Goal: Task Accomplishment & Management: Use online tool/utility

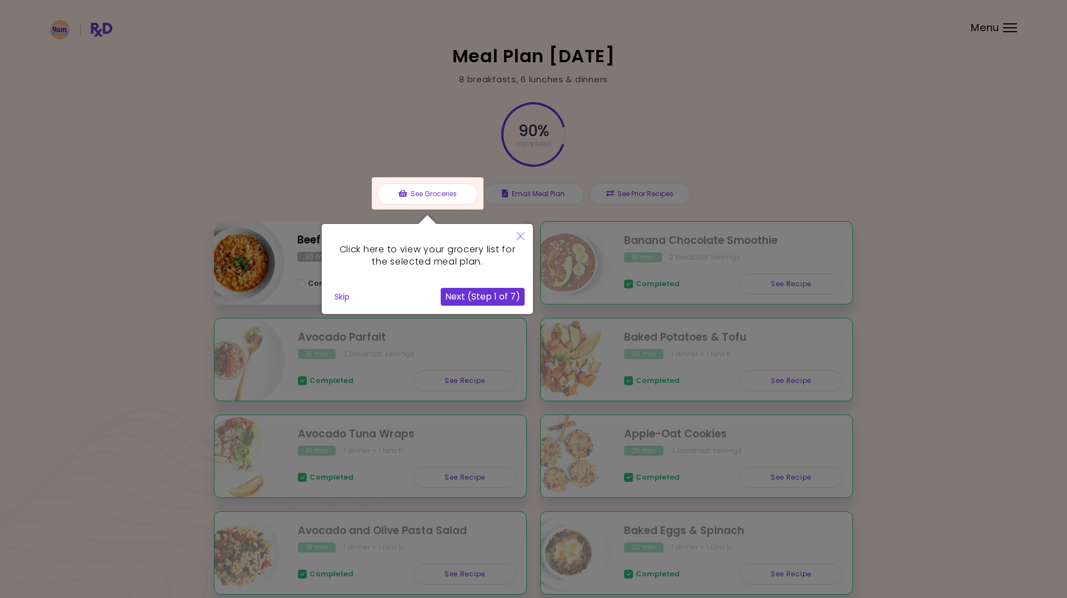
click at [356, 297] on div "Skip" at bounding box center [385, 297] width 111 height 18
click at [342, 296] on button "Skip" at bounding box center [342, 296] width 24 height 17
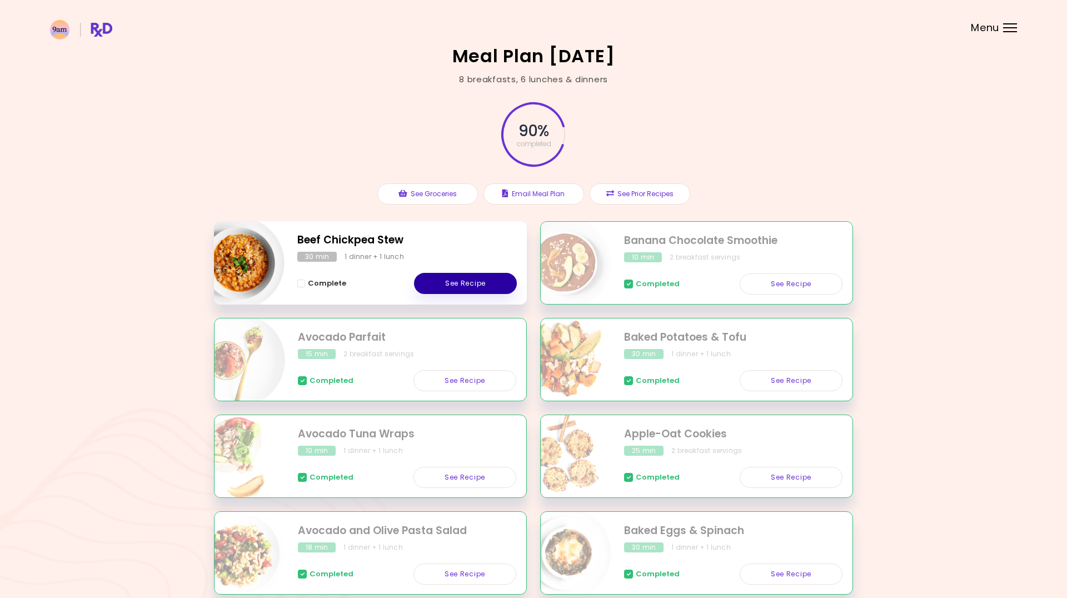
click at [457, 280] on link "See Recipe" at bounding box center [465, 283] width 103 height 21
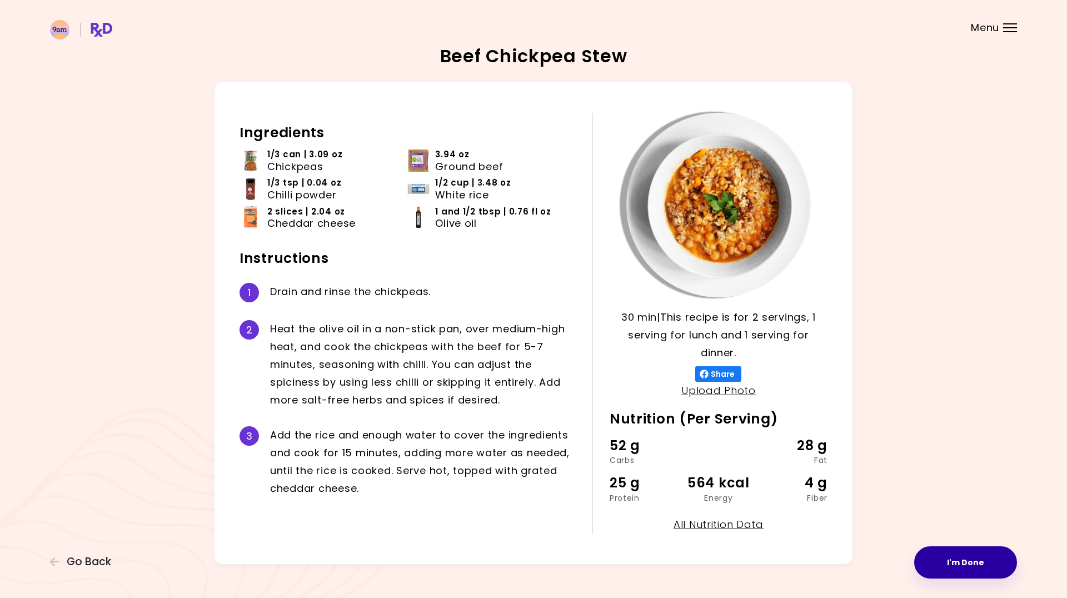
click at [961, 557] on button "I'm Done" at bounding box center [965, 562] width 103 height 32
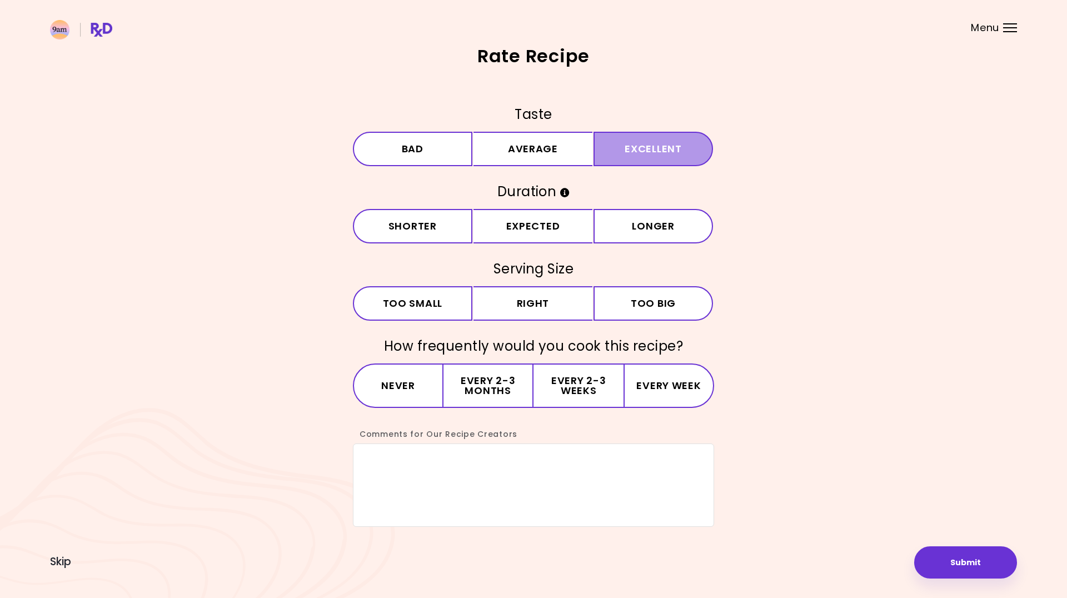
click at [620, 152] on button "Excellent" at bounding box center [652, 149] width 119 height 34
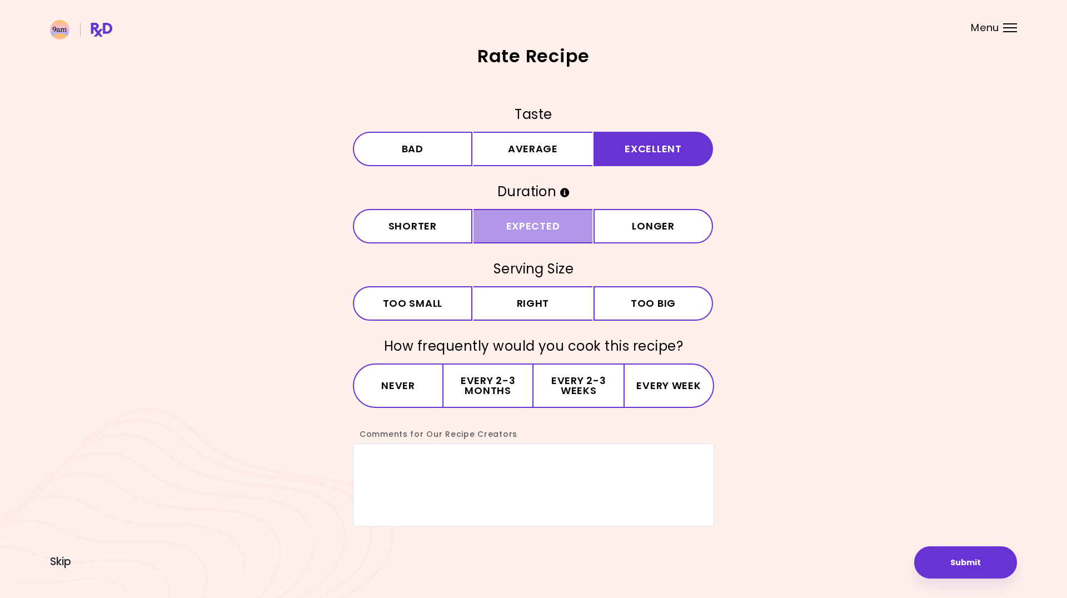
click at [541, 229] on button "Expected" at bounding box center [532, 226] width 119 height 34
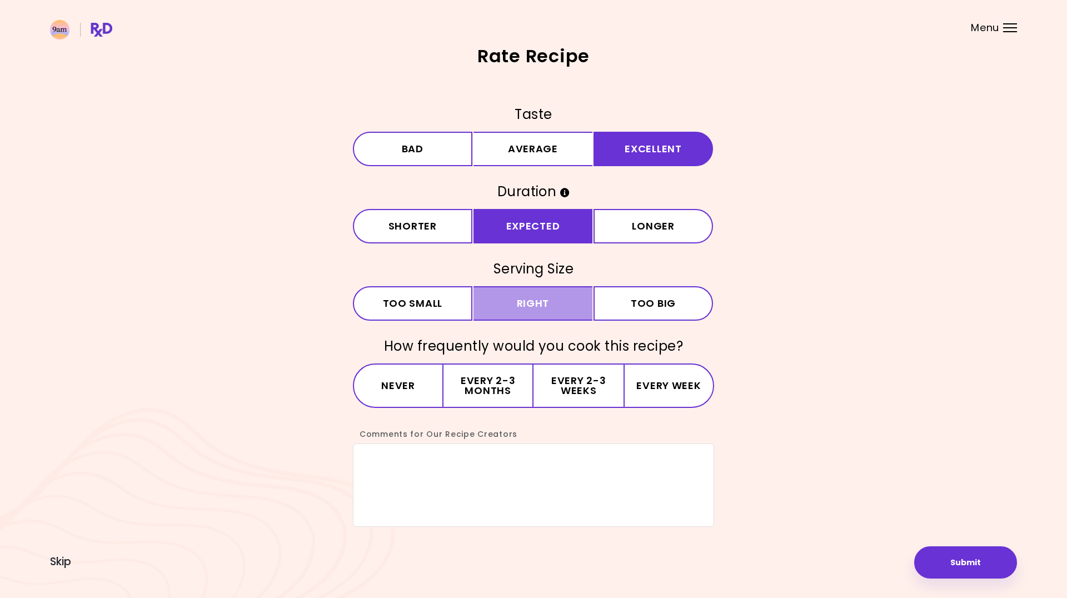
click at [544, 297] on button "Right" at bounding box center [532, 303] width 119 height 34
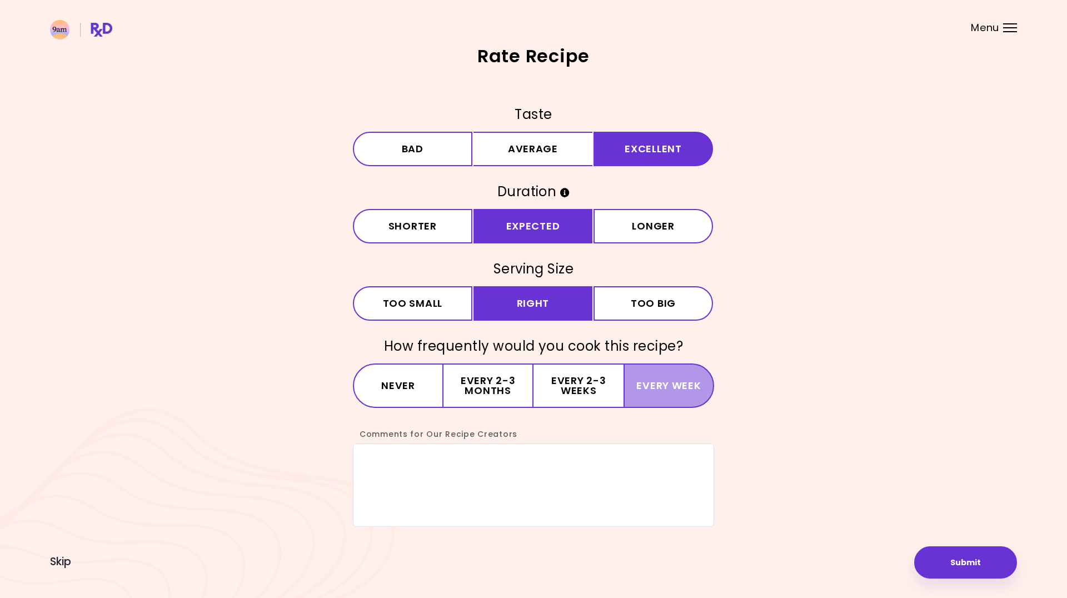
click at [672, 384] on button "Every week" at bounding box center [668, 385] width 91 height 44
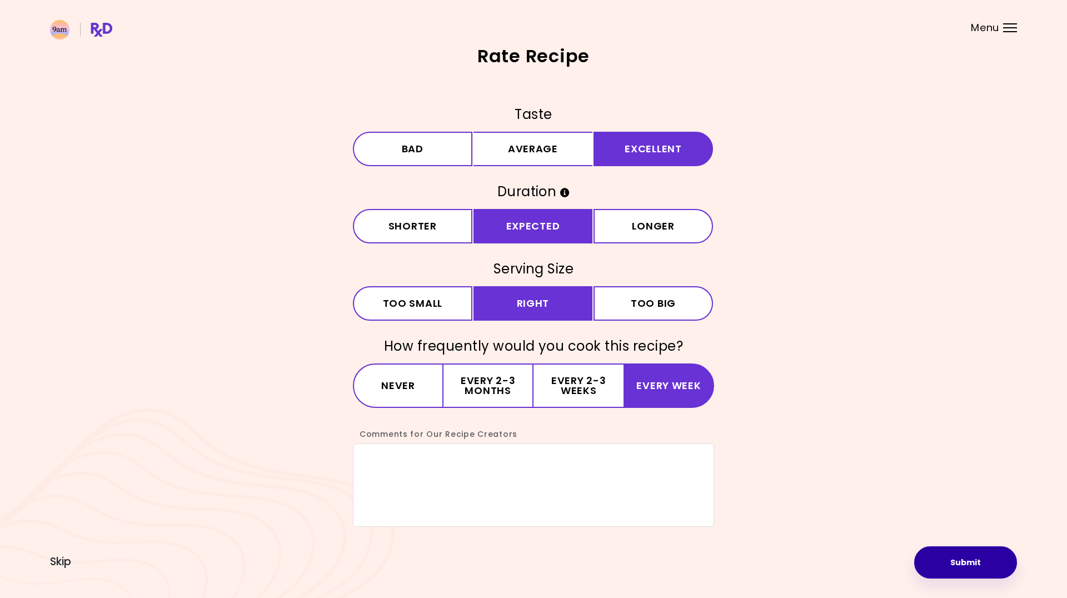
click at [968, 563] on button "Submit" at bounding box center [965, 562] width 103 height 32
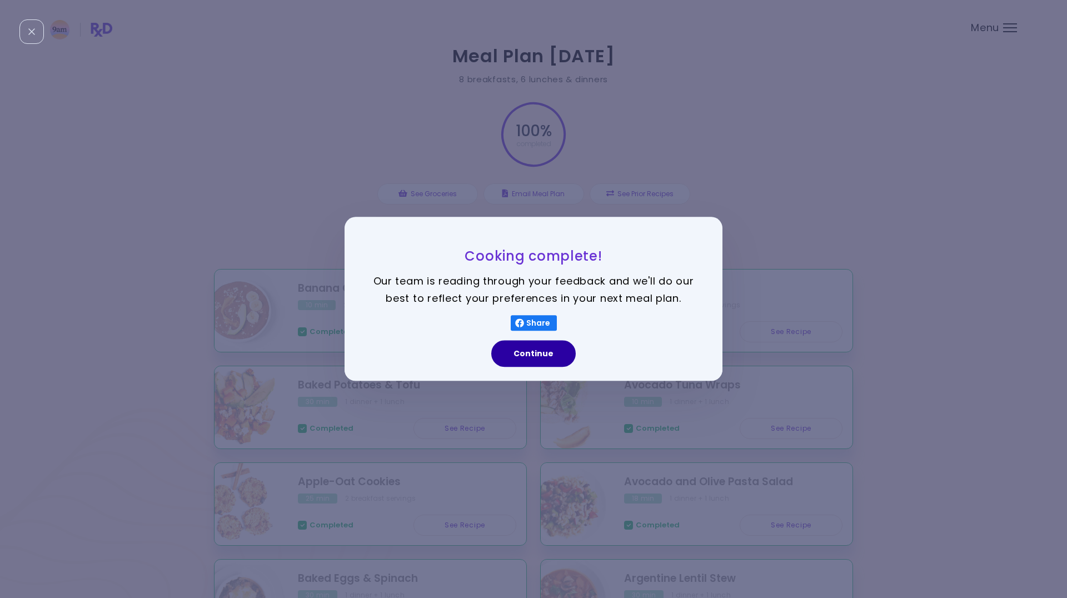
click at [527, 354] on button "Continue" at bounding box center [533, 354] width 84 height 27
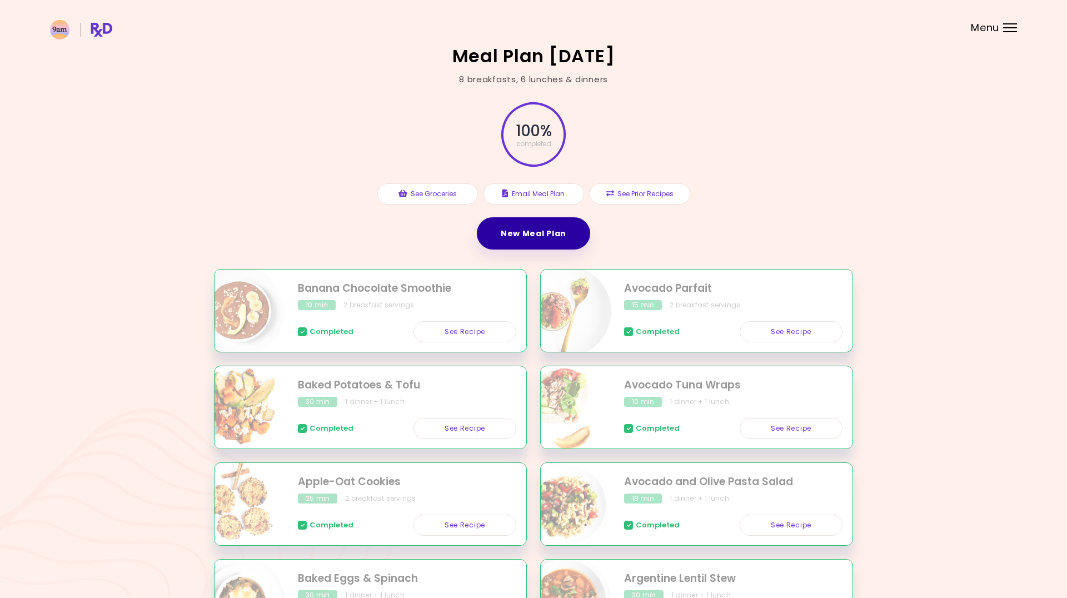
click at [534, 234] on link "New Meal Plan" at bounding box center [533, 233] width 113 height 32
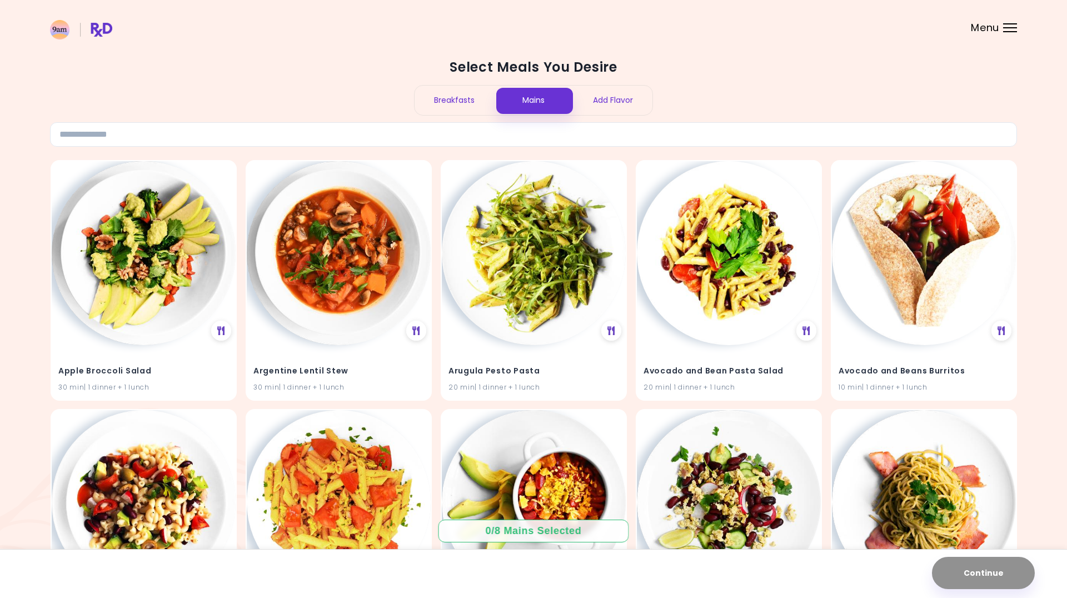
click at [453, 92] on div "Breakfasts" at bounding box center [453, 100] width 79 height 29
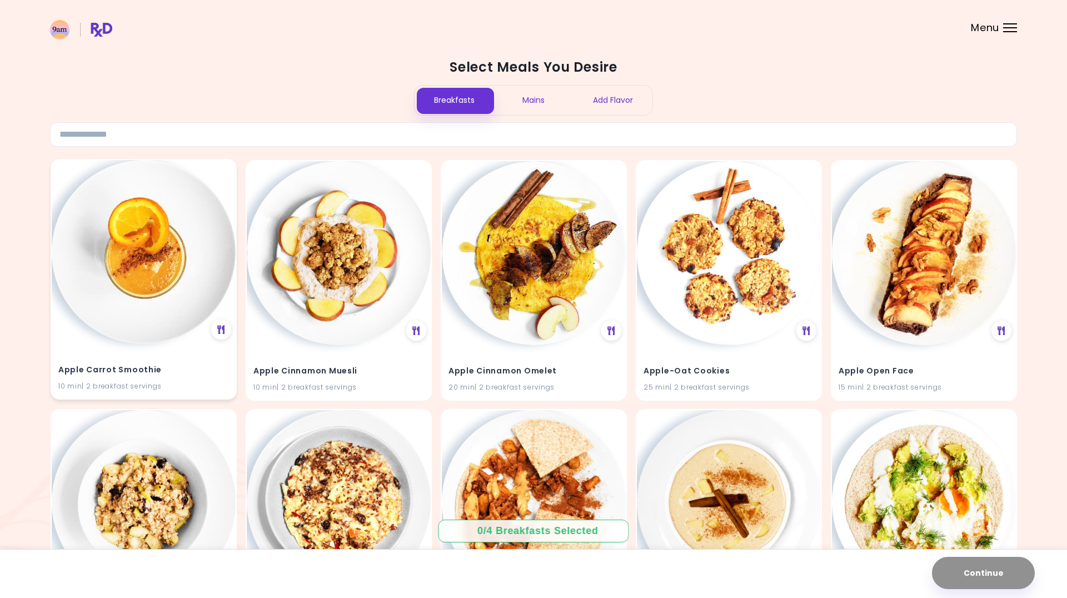
click at [149, 326] on img at bounding box center [144, 252] width 184 height 184
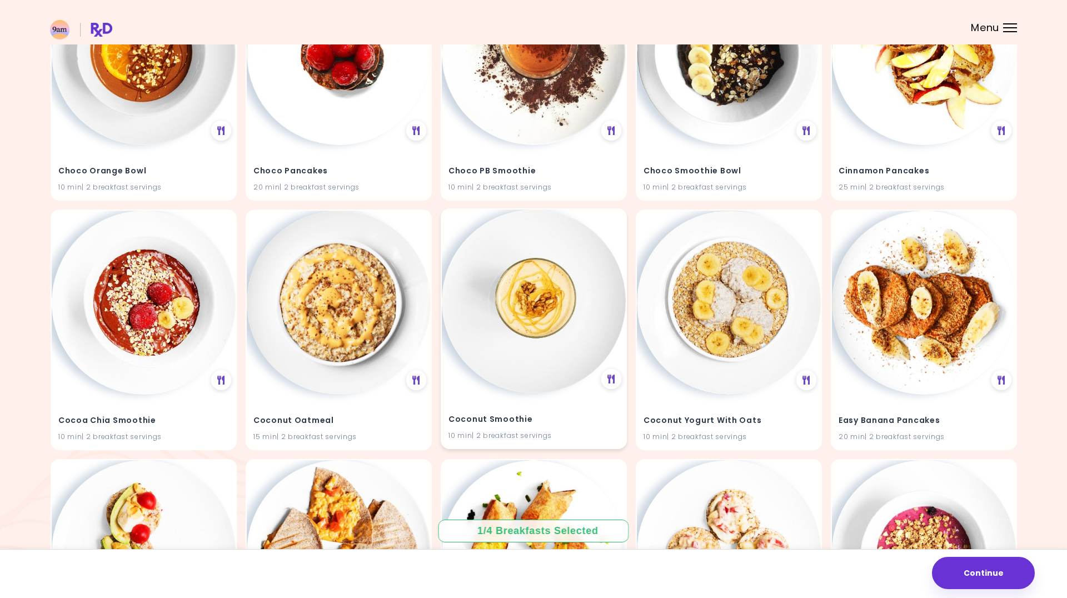
scroll to position [1946, 0]
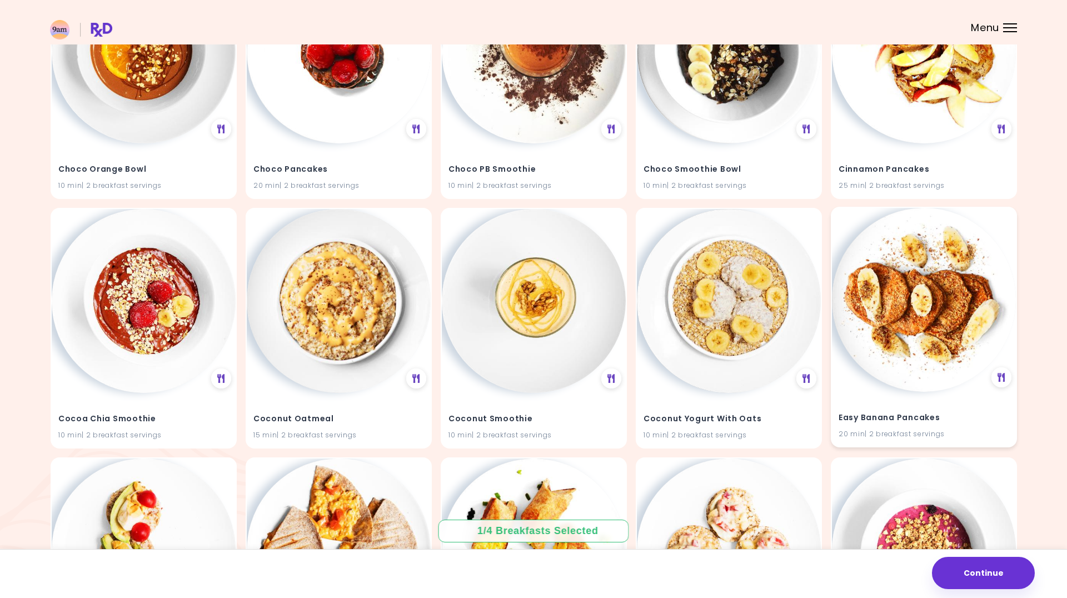
click at [912, 379] on img at bounding box center [924, 300] width 184 height 184
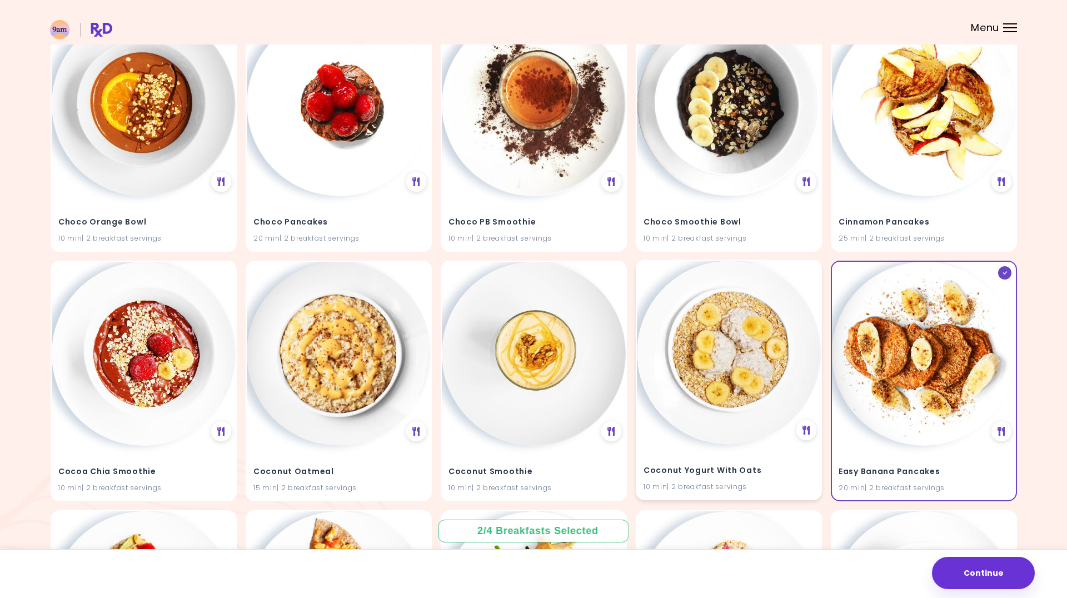
scroll to position [1886, 0]
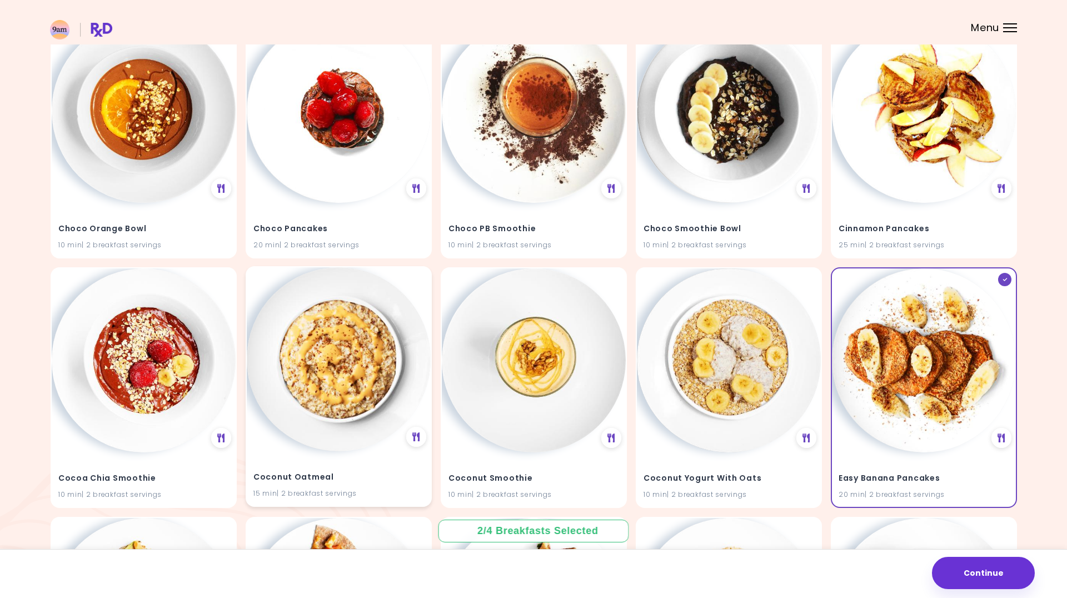
click at [351, 338] on img at bounding box center [339, 359] width 184 height 184
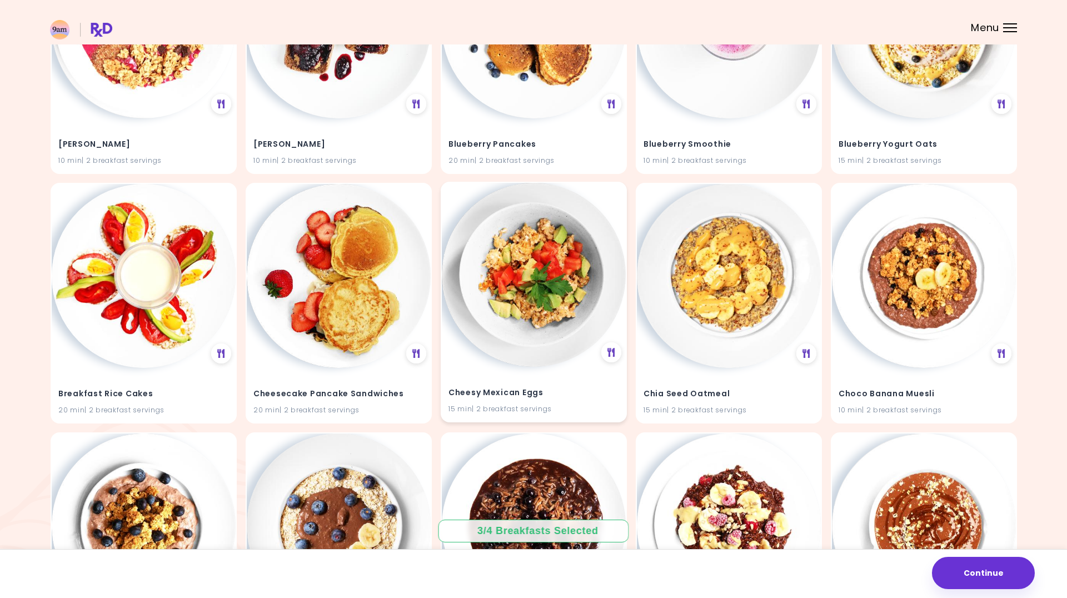
scroll to position [1220, 0]
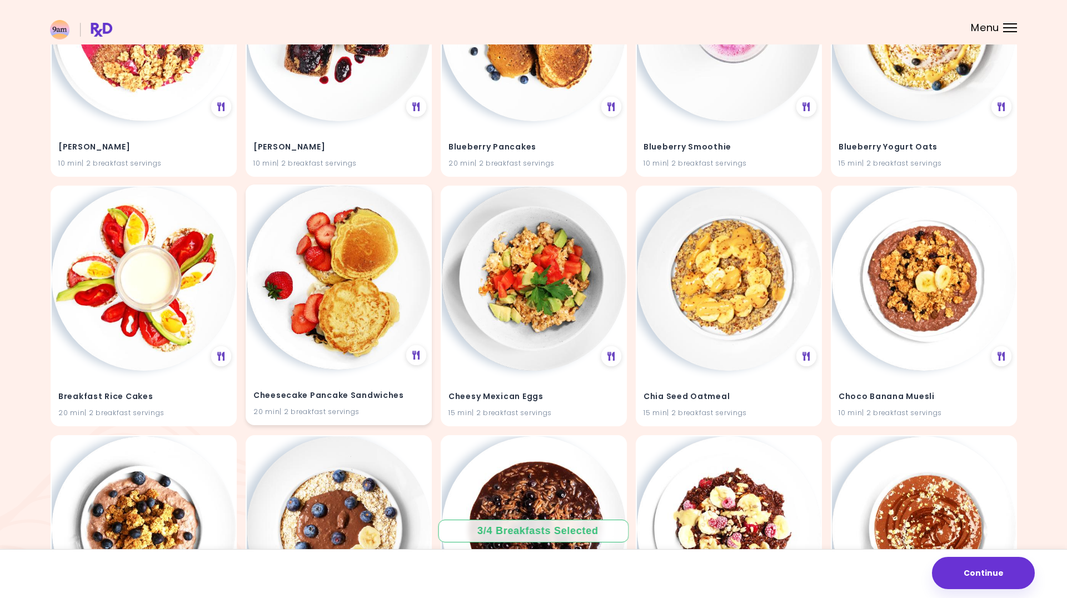
click at [340, 298] on img at bounding box center [339, 278] width 184 height 184
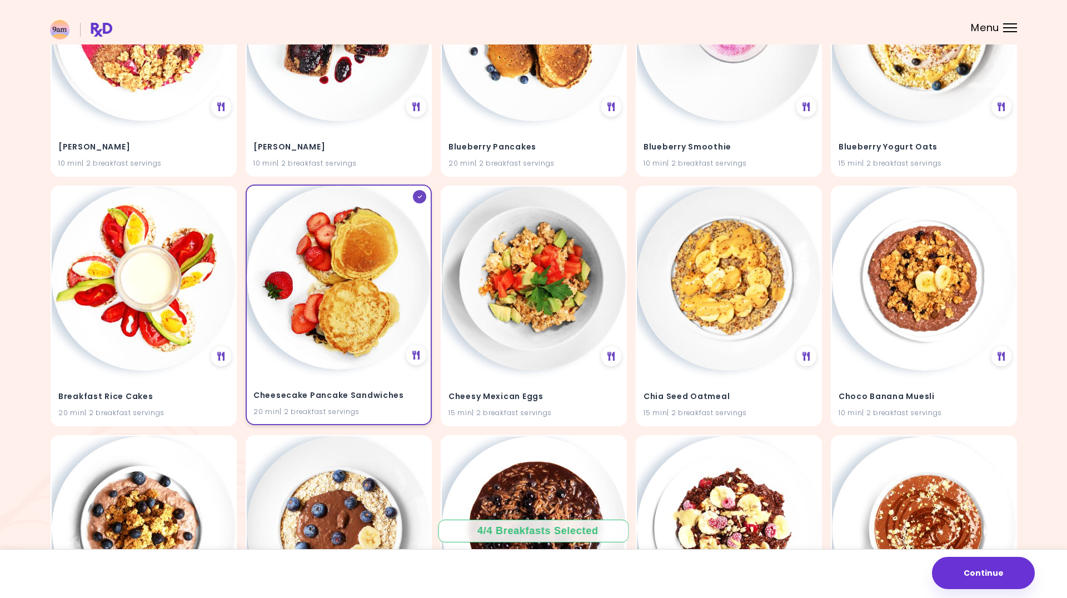
click at [340, 298] on img at bounding box center [339, 278] width 184 height 184
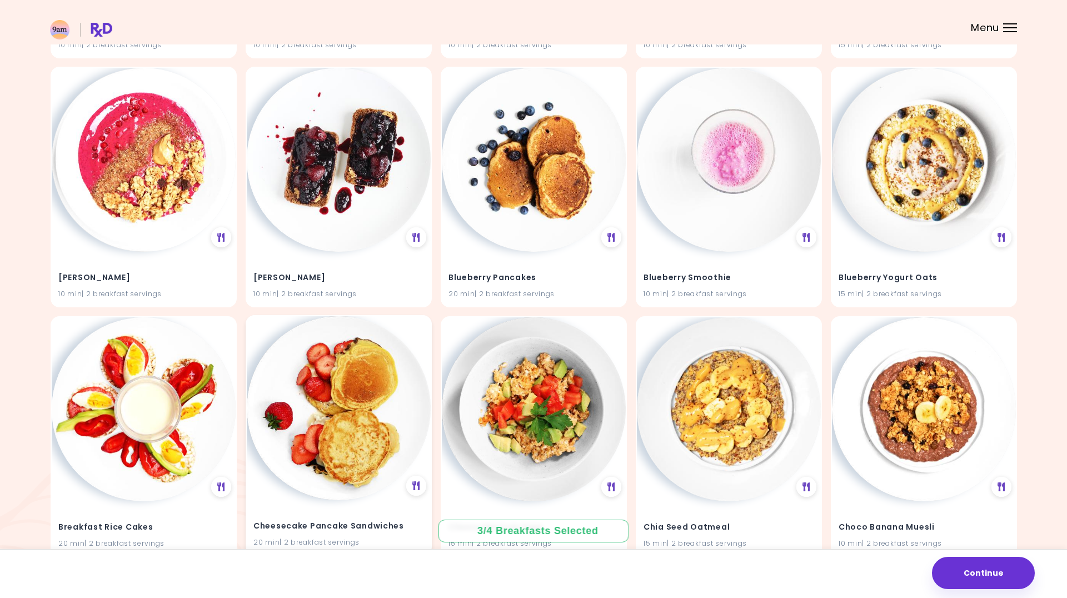
scroll to position [1089, 0]
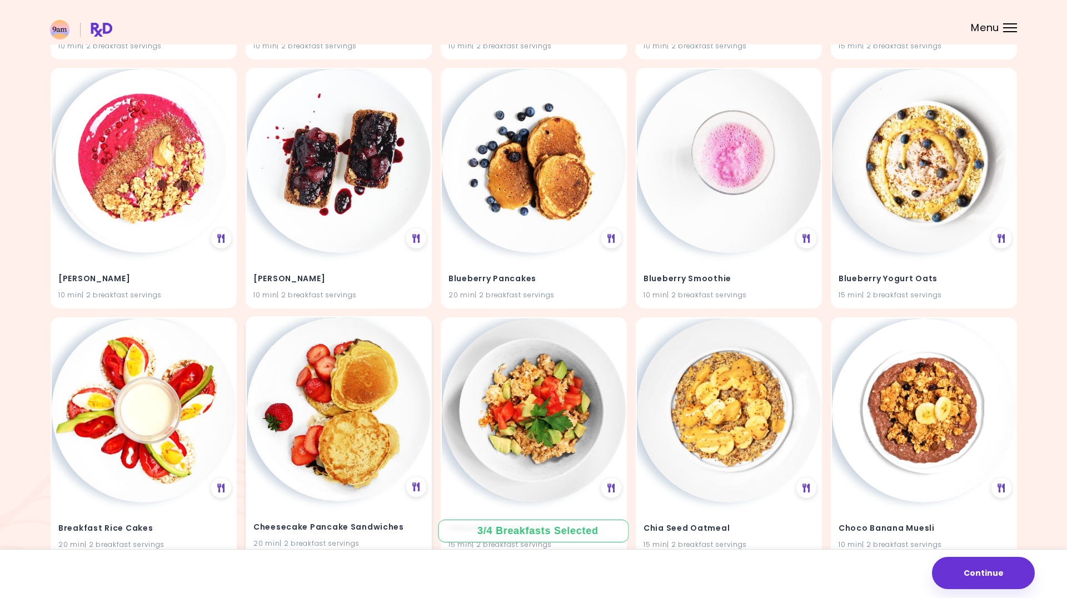
click at [347, 393] on img at bounding box center [339, 409] width 184 height 184
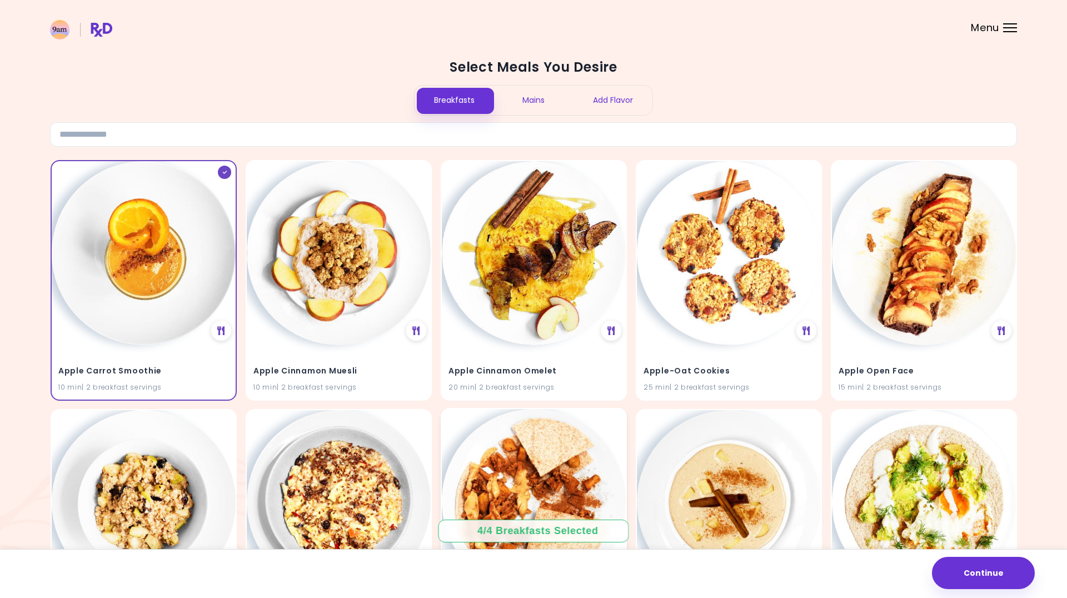
scroll to position [0, 0]
click at [538, 98] on div "Mains" at bounding box center [533, 100] width 79 height 29
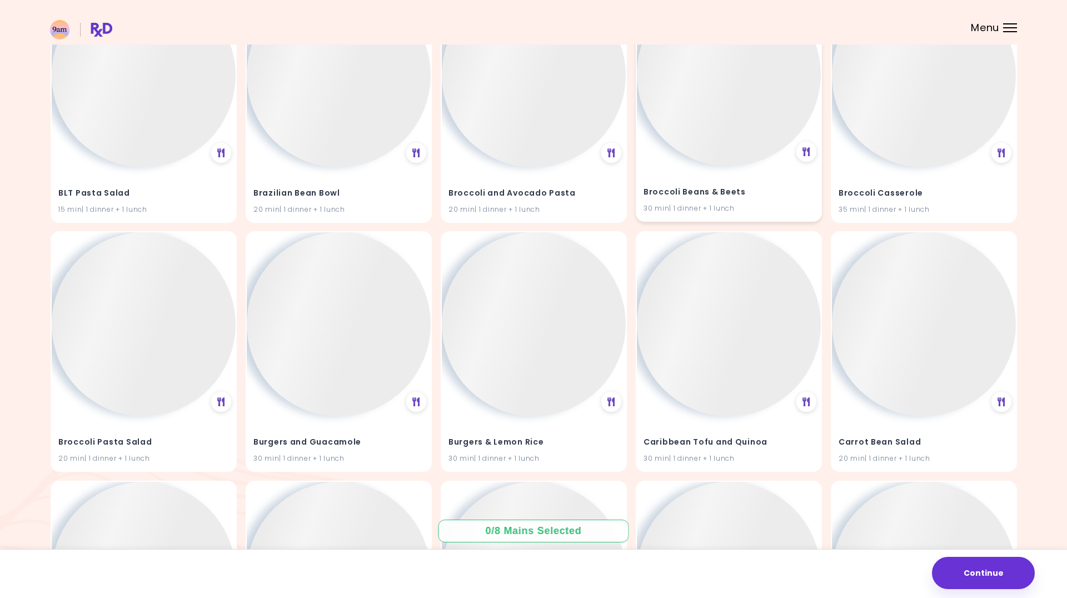
scroll to position [4916, 0]
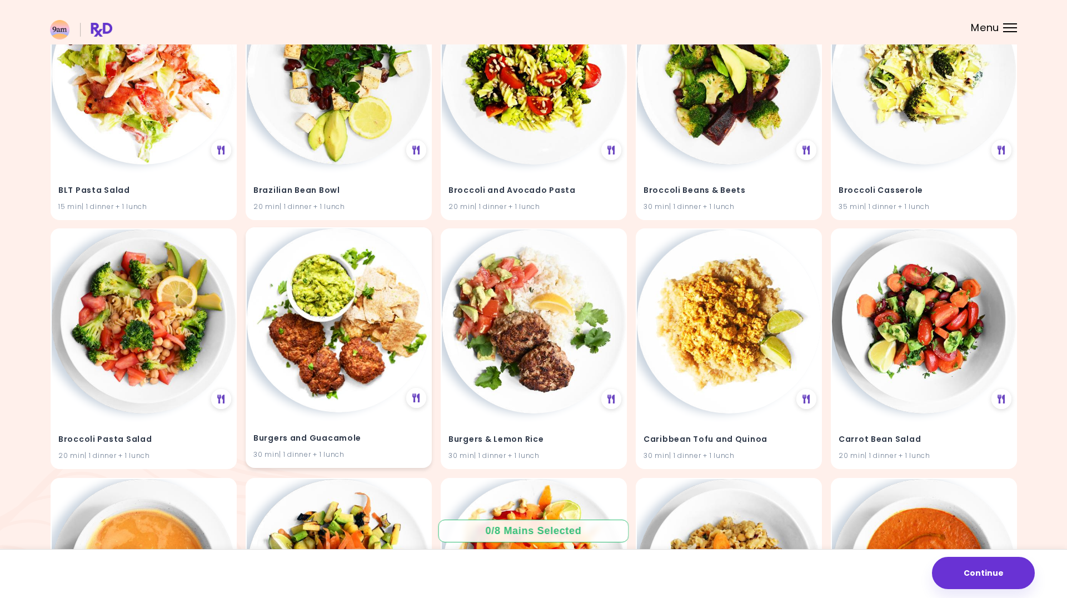
click at [338, 319] on img at bounding box center [339, 320] width 184 height 184
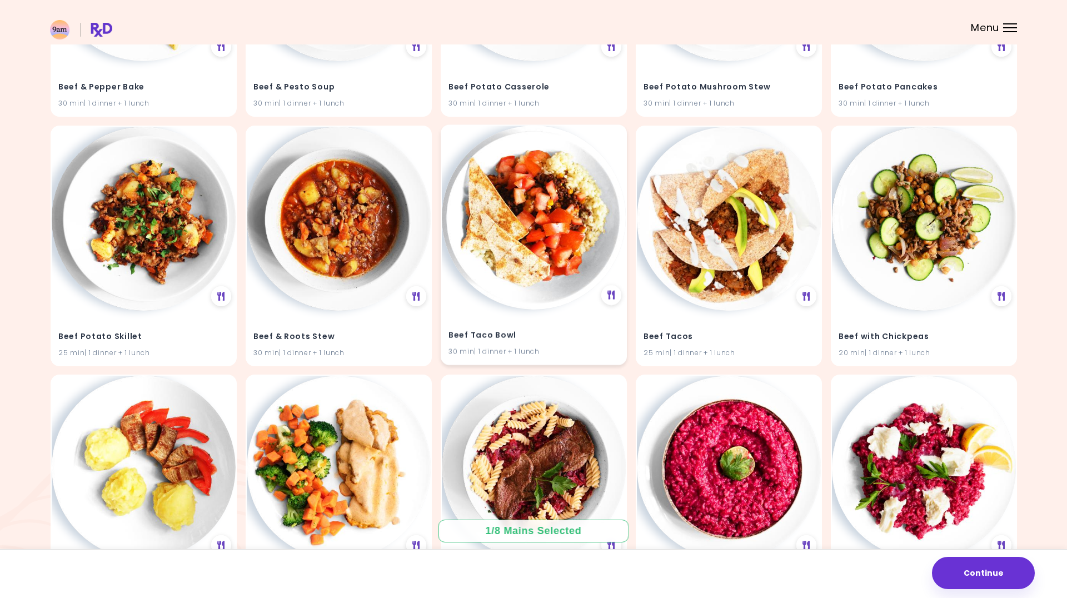
scroll to position [4021, 0]
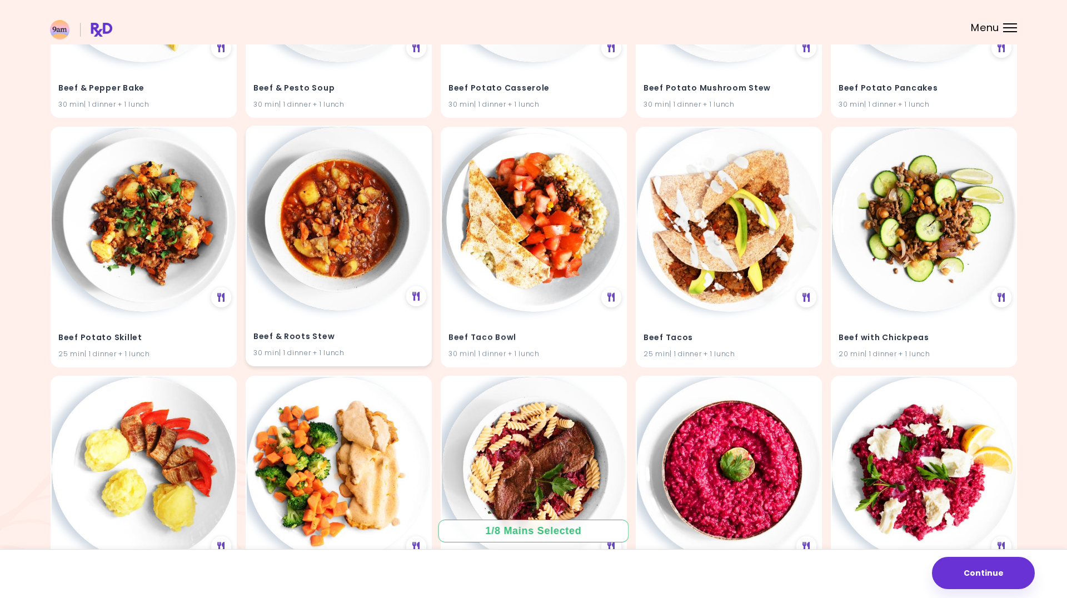
click at [357, 247] on img at bounding box center [339, 219] width 184 height 184
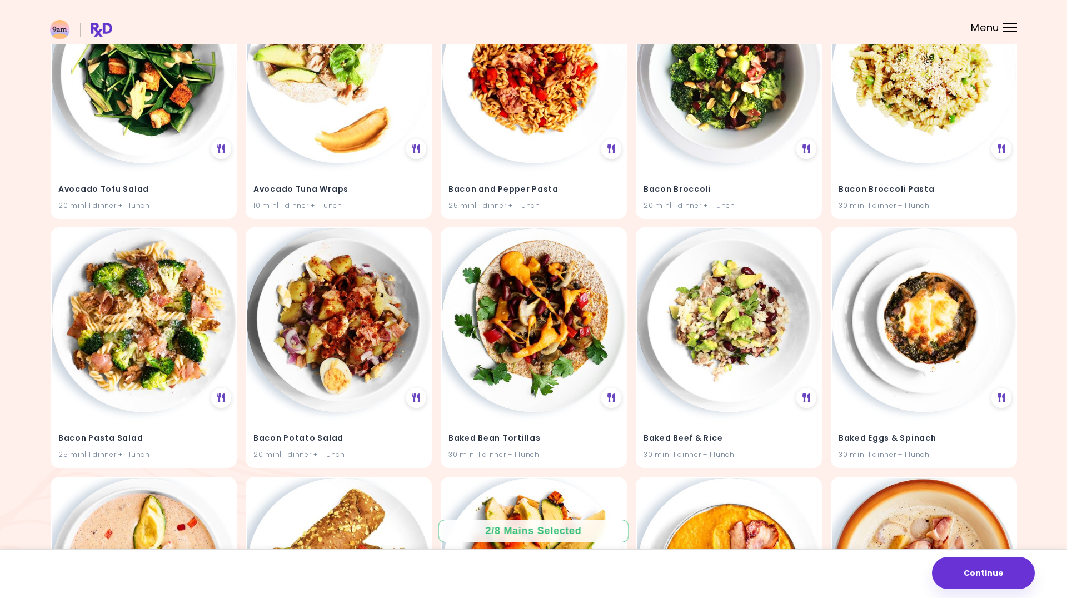
scroll to position [855, 0]
